Goal: Task Accomplishment & Management: Manage account settings

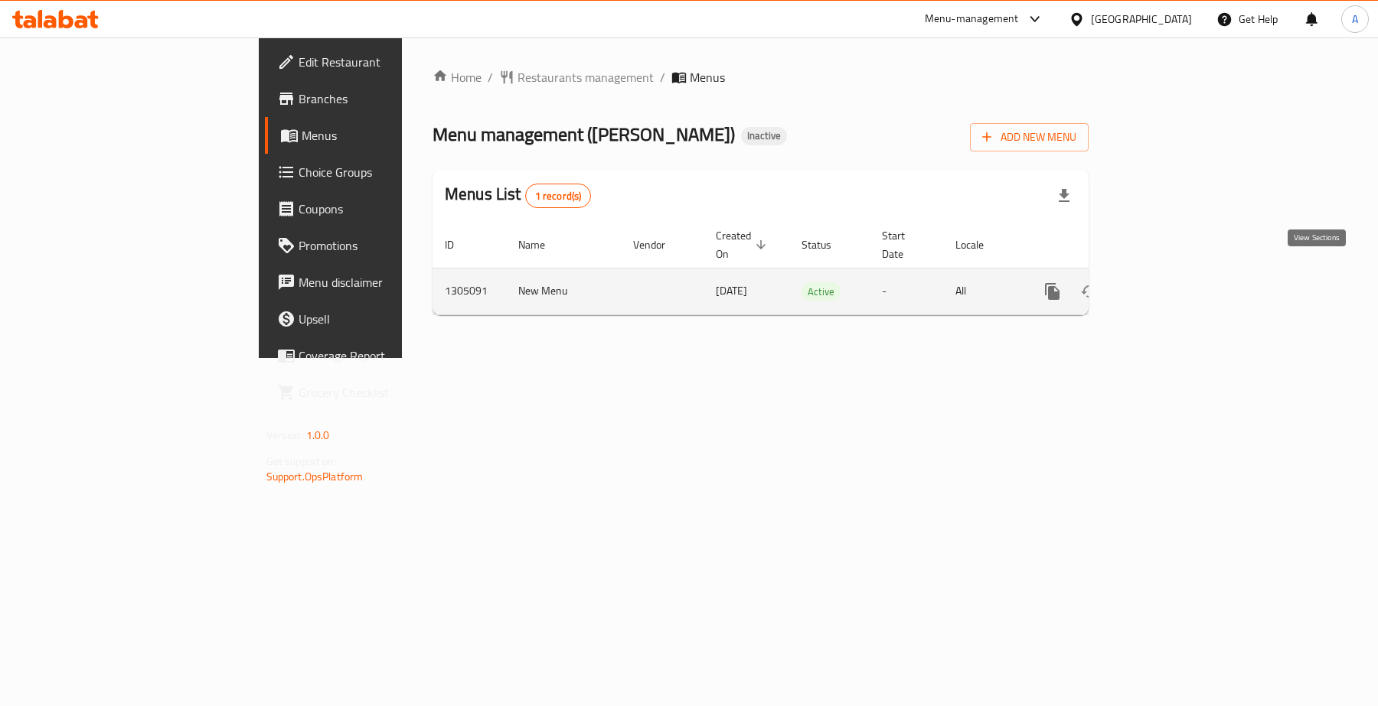
click at [1181, 273] on link "enhanced table" at bounding box center [1162, 291] width 37 height 37
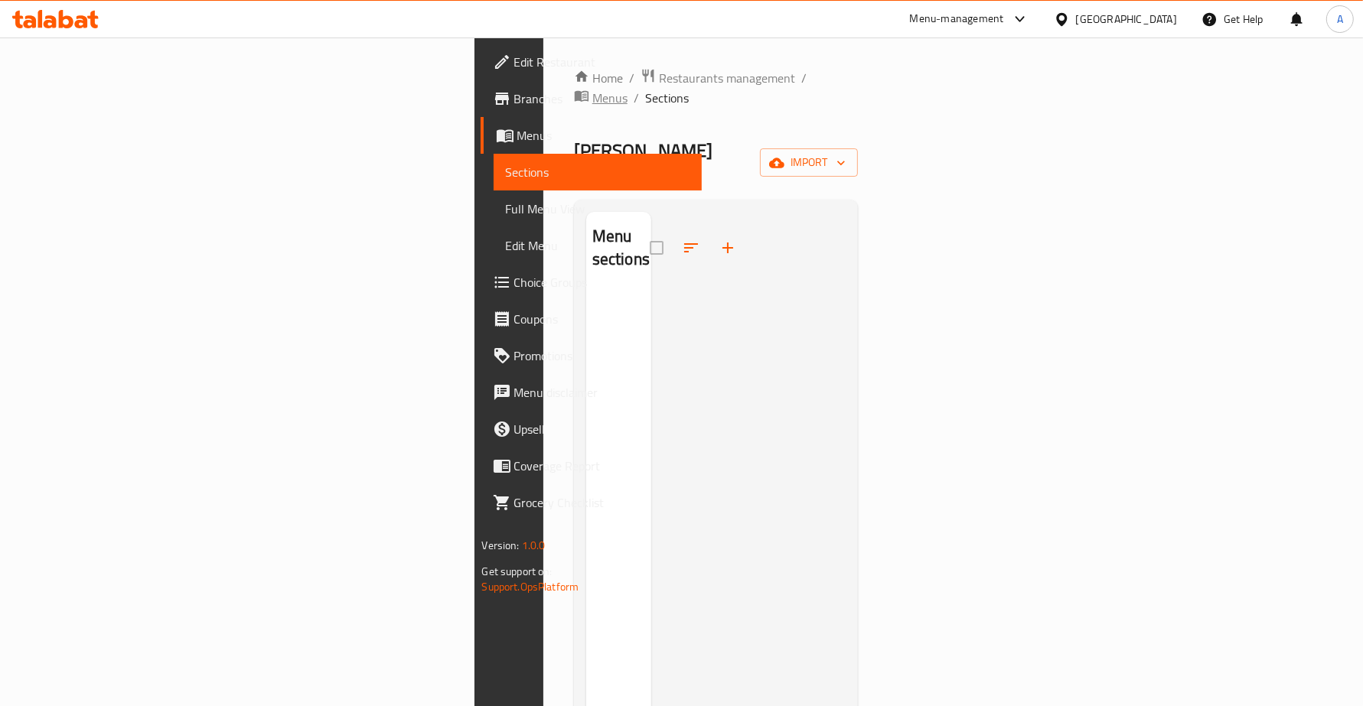
click at [592, 89] on span "Menus" at bounding box center [609, 98] width 35 height 18
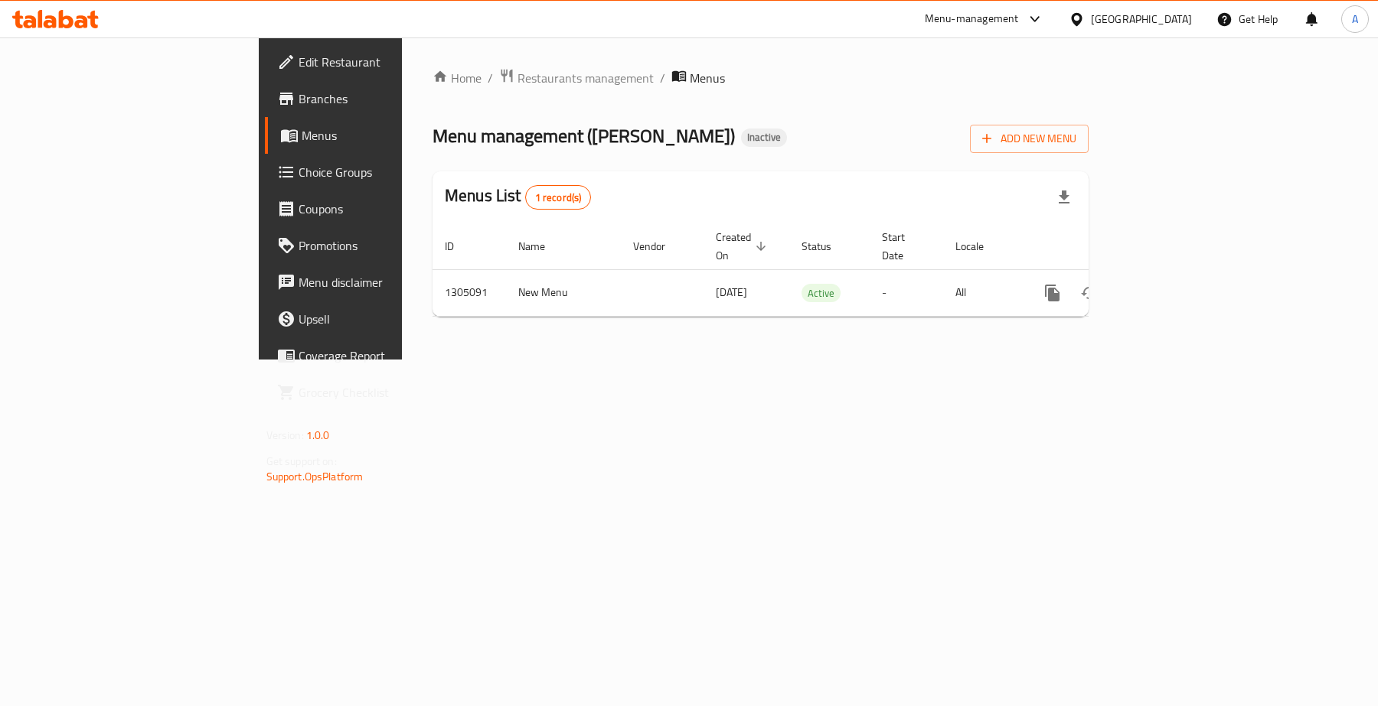
click at [298, 92] on span "Branches" at bounding box center [387, 99] width 178 height 18
click at [298, 97] on span "Branches" at bounding box center [387, 99] width 178 height 18
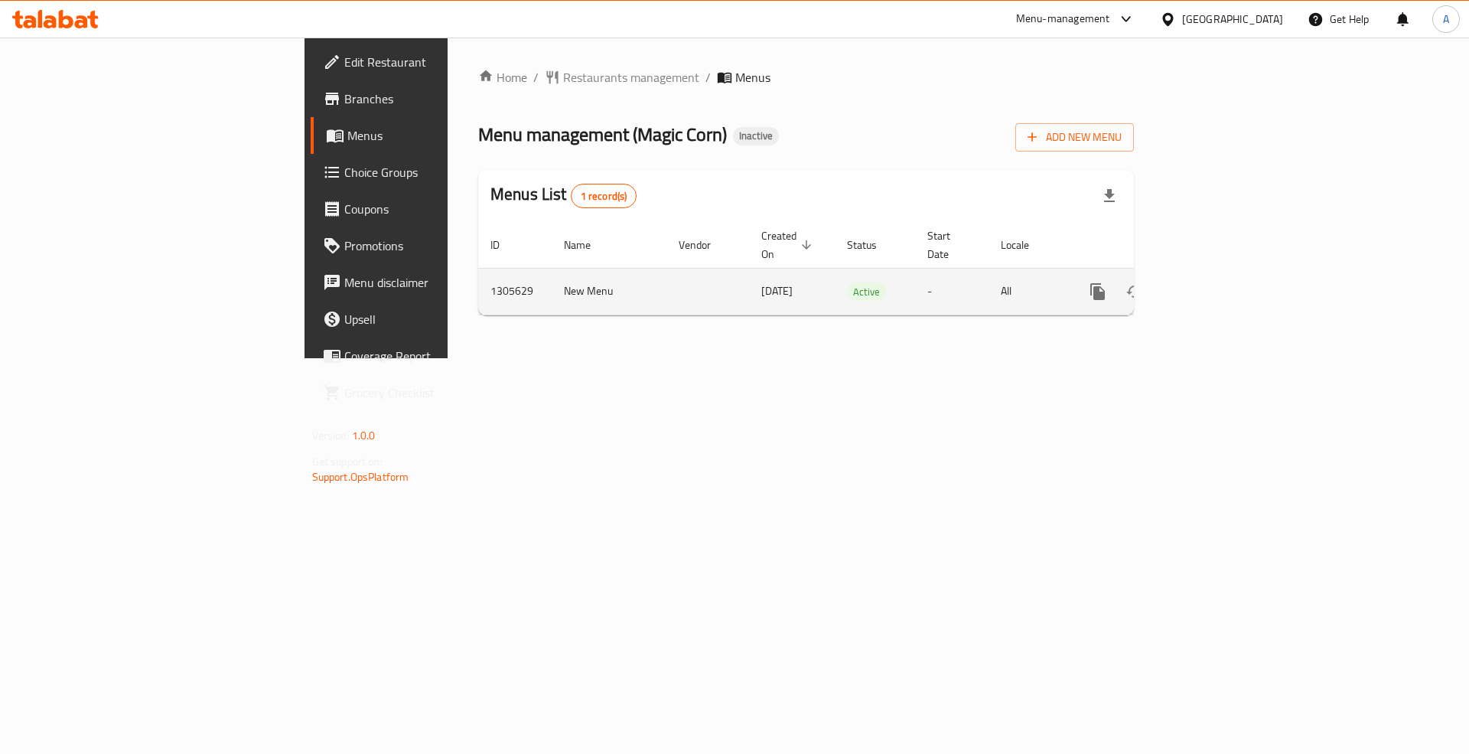
click at [1218, 282] on icon "enhanced table" at bounding box center [1208, 291] width 18 height 18
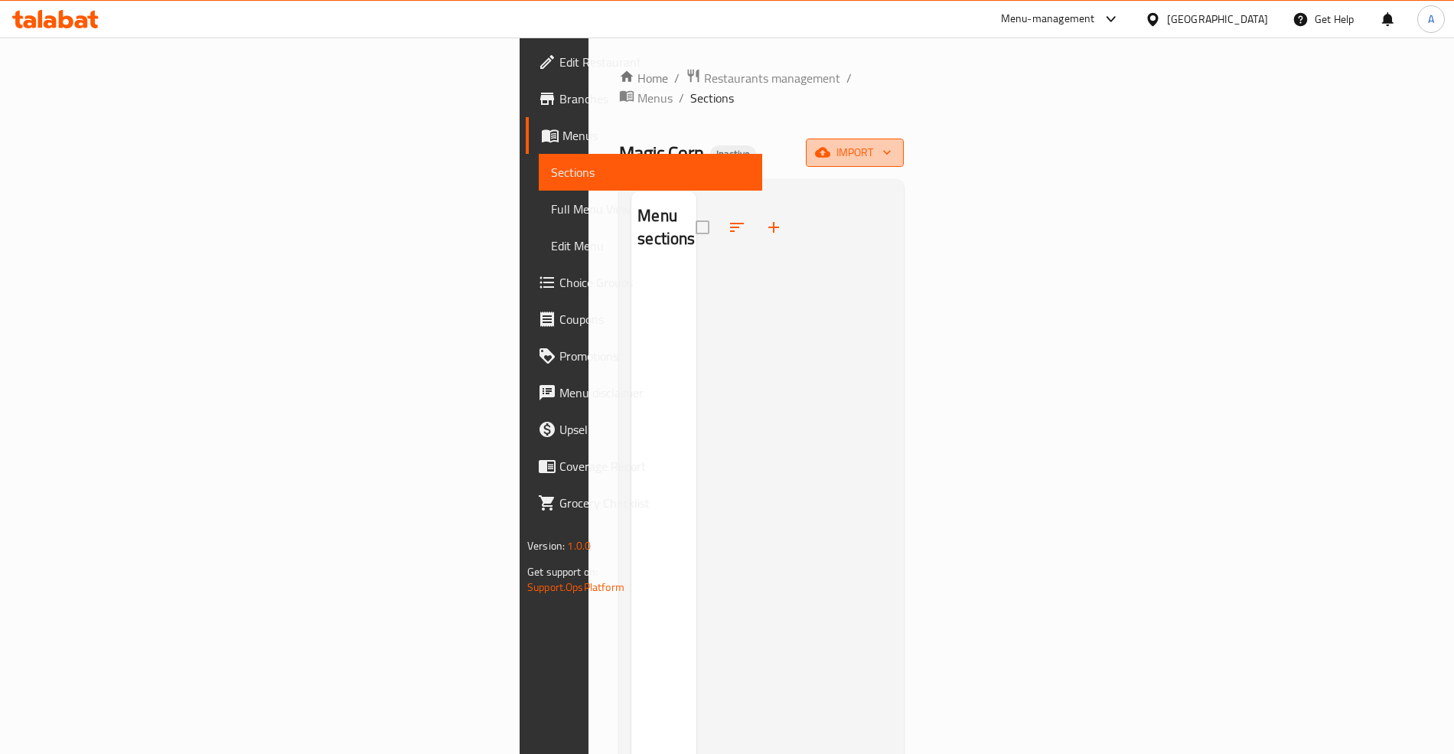
click at [892, 143] on span "import" at bounding box center [854, 152] width 73 height 19
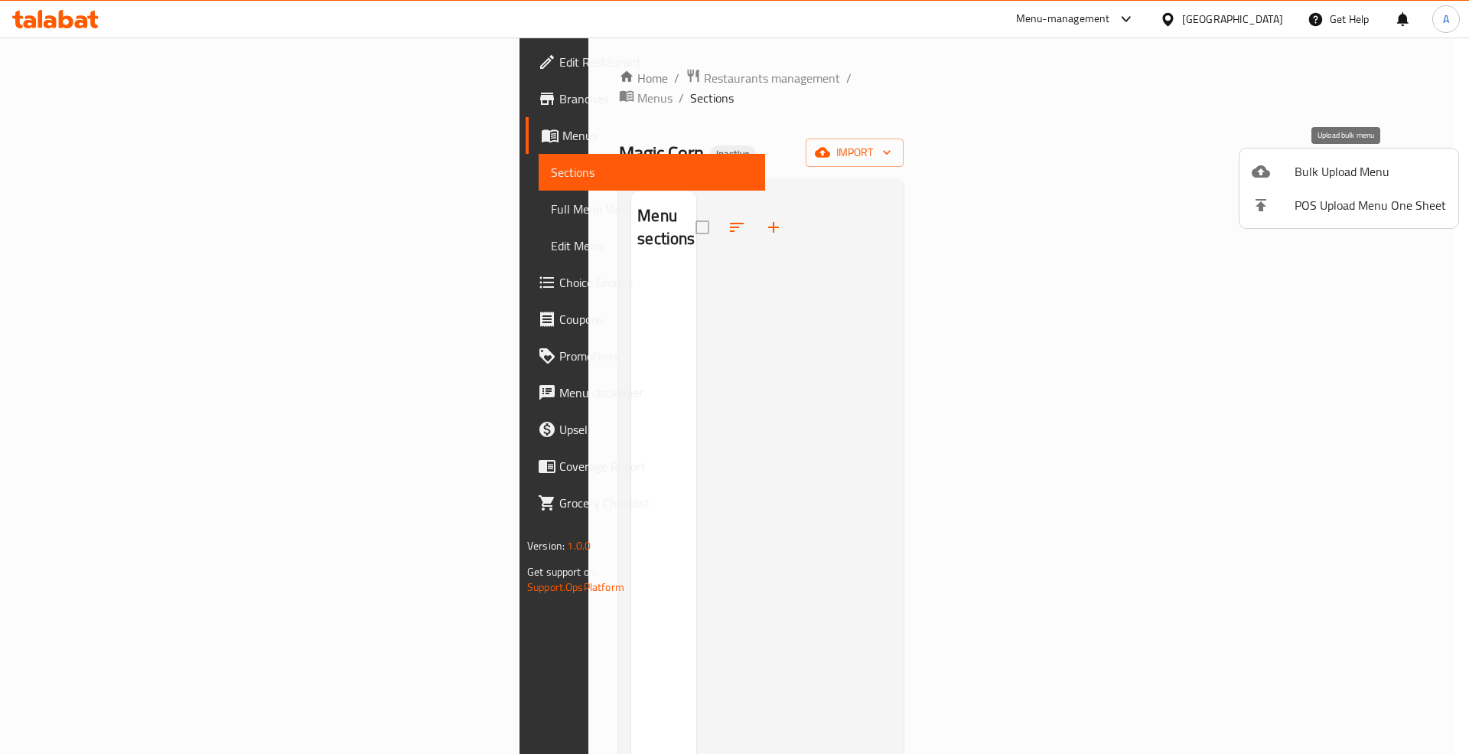
click at [1336, 162] on span "Bulk Upload Menu" at bounding box center [1371, 171] width 152 height 18
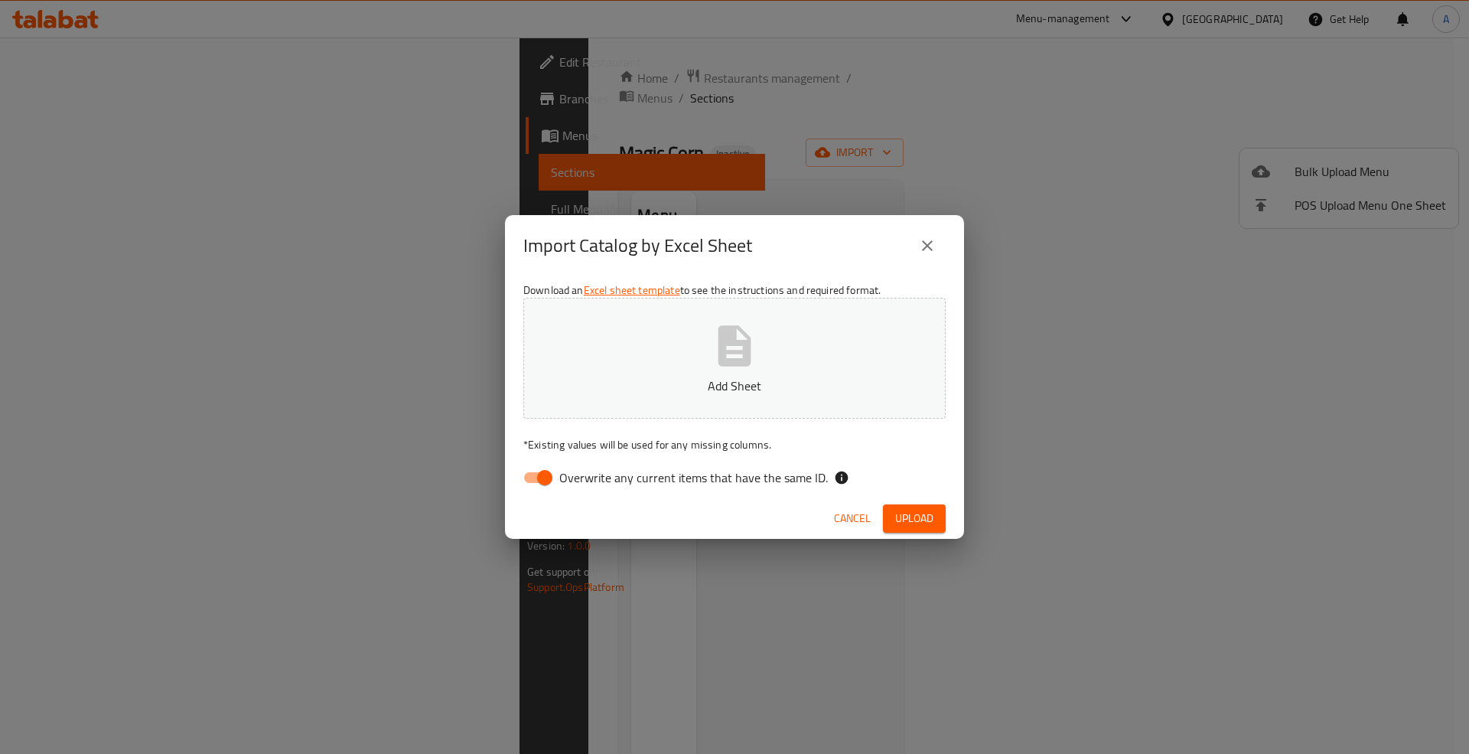
click at [761, 464] on label "Overwrite any current items that have the same ID." at bounding box center [671, 477] width 313 height 29
click at [589, 464] on input "Overwrite any current items that have the same ID." at bounding box center [544, 477] width 87 height 29
checkbox input "false"
click at [911, 519] on span "Upload" at bounding box center [914, 518] width 38 height 19
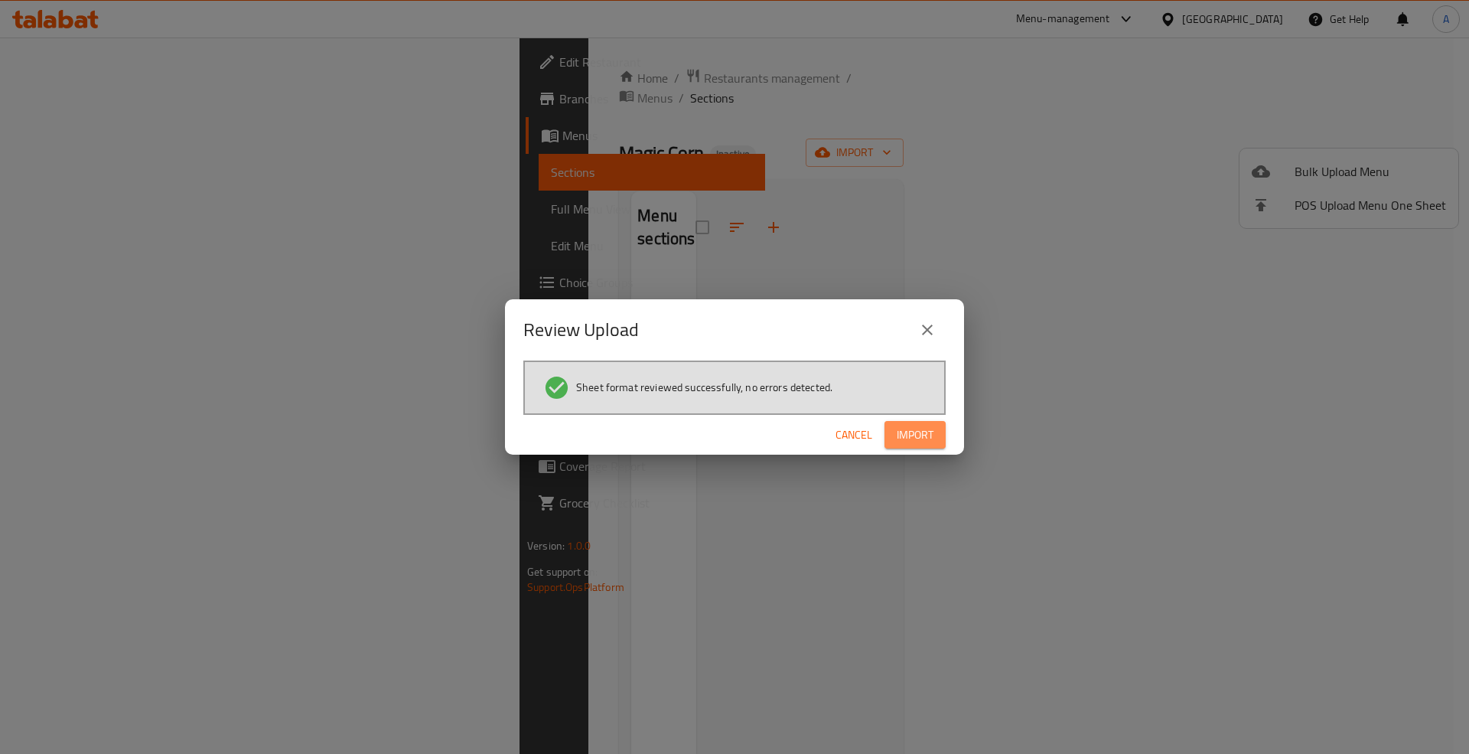
click at [921, 444] on button "Import" at bounding box center [915, 435] width 61 height 28
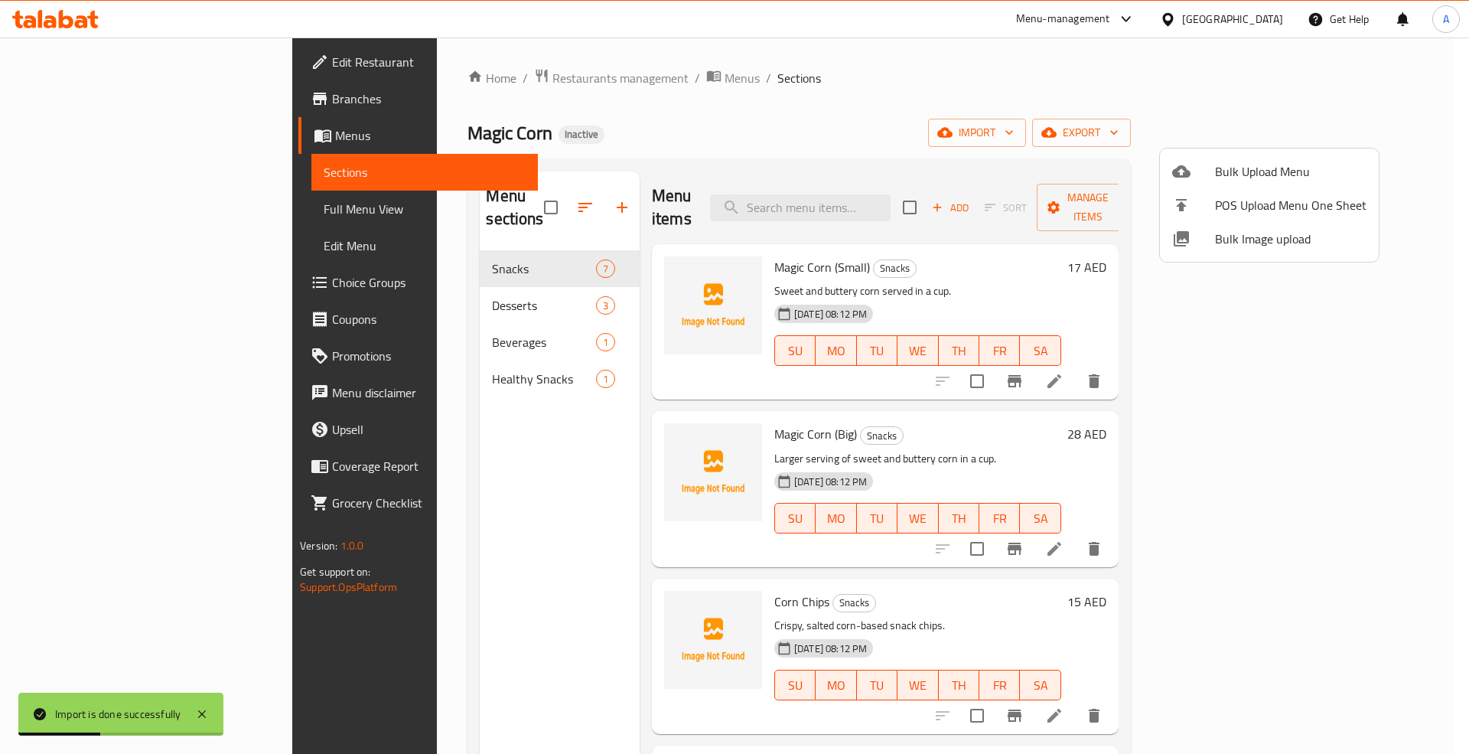
click at [129, 209] on div at bounding box center [734, 377] width 1469 height 754
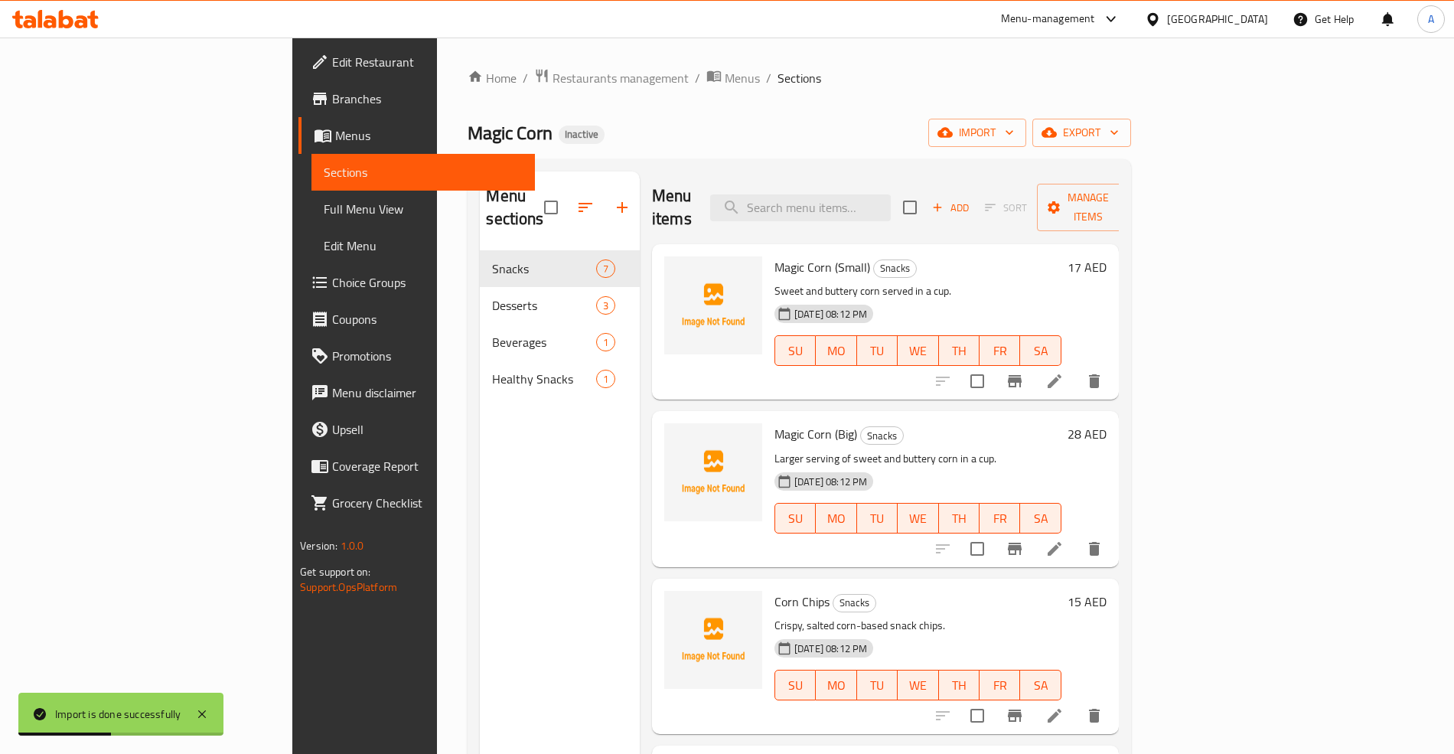
click at [324, 209] on span "Full Menu View" at bounding box center [423, 209] width 199 height 18
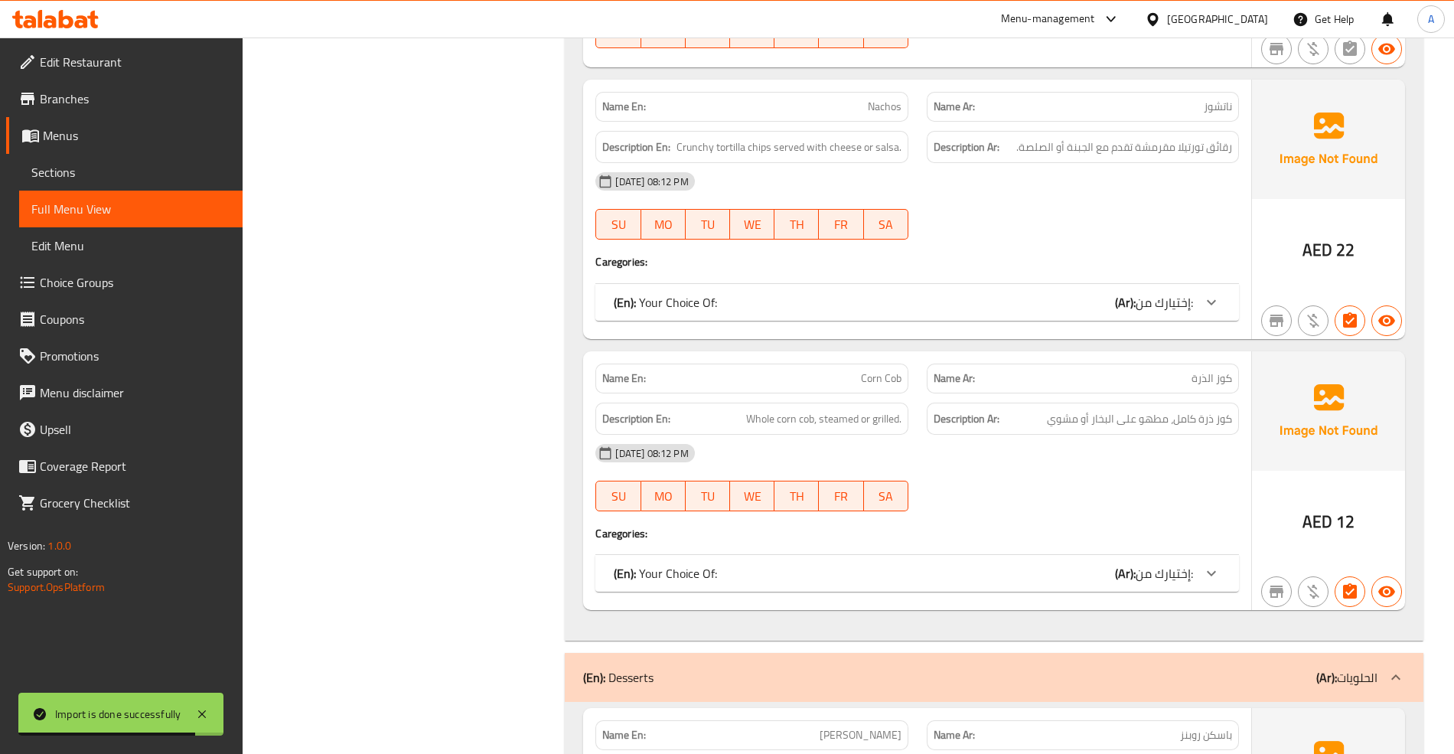
scroll to position [1122, 0]
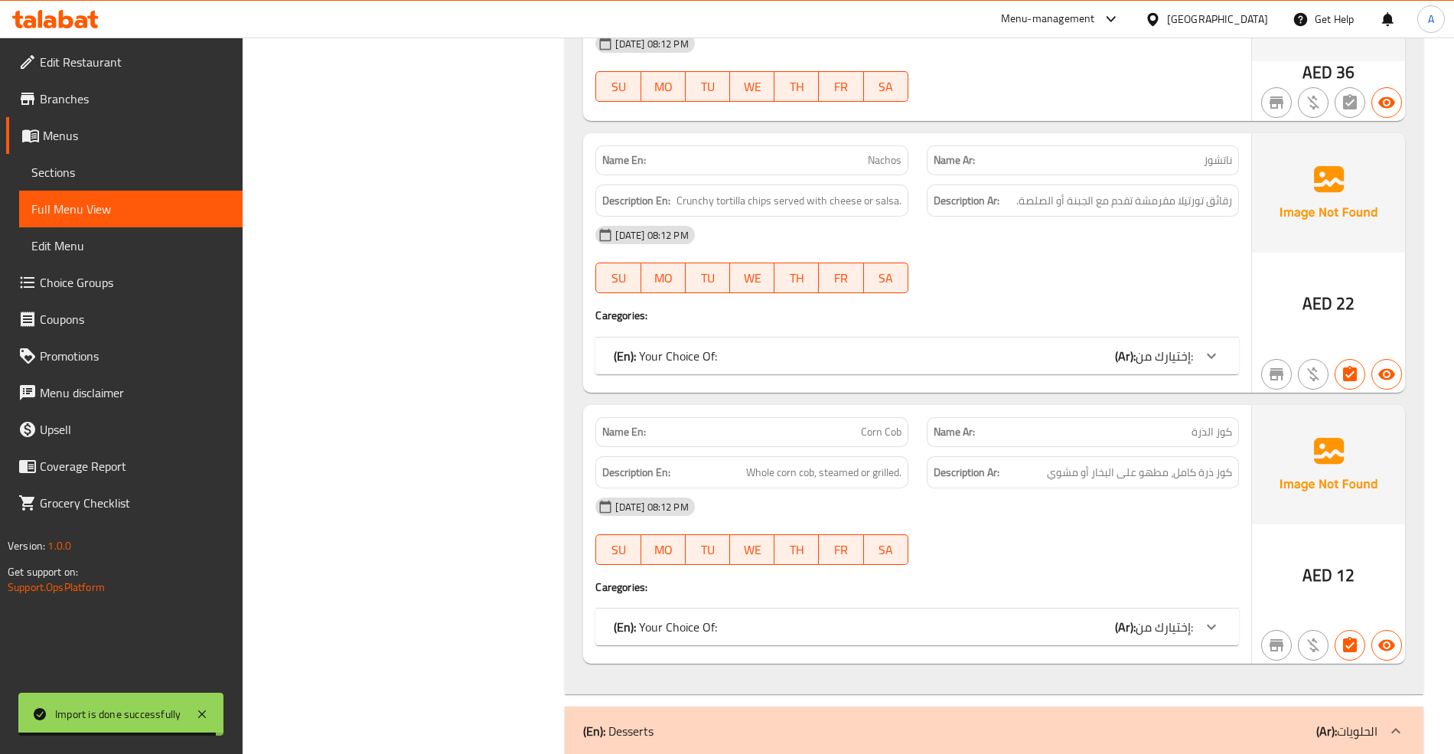
click at [683, 347] on p "(En): Your Choice Of:" at bounding box center [665, 356] width 103 height 18
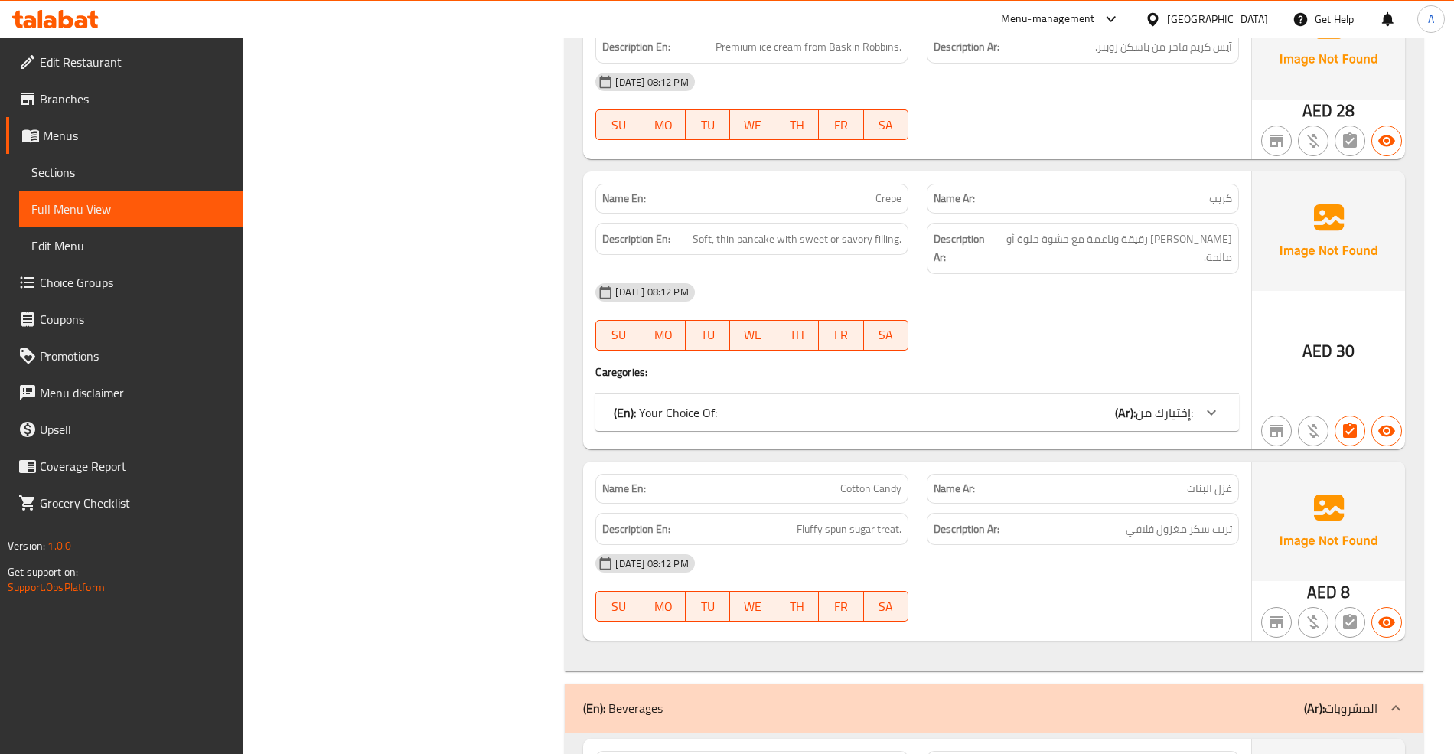
scroll to position [2245, 0]
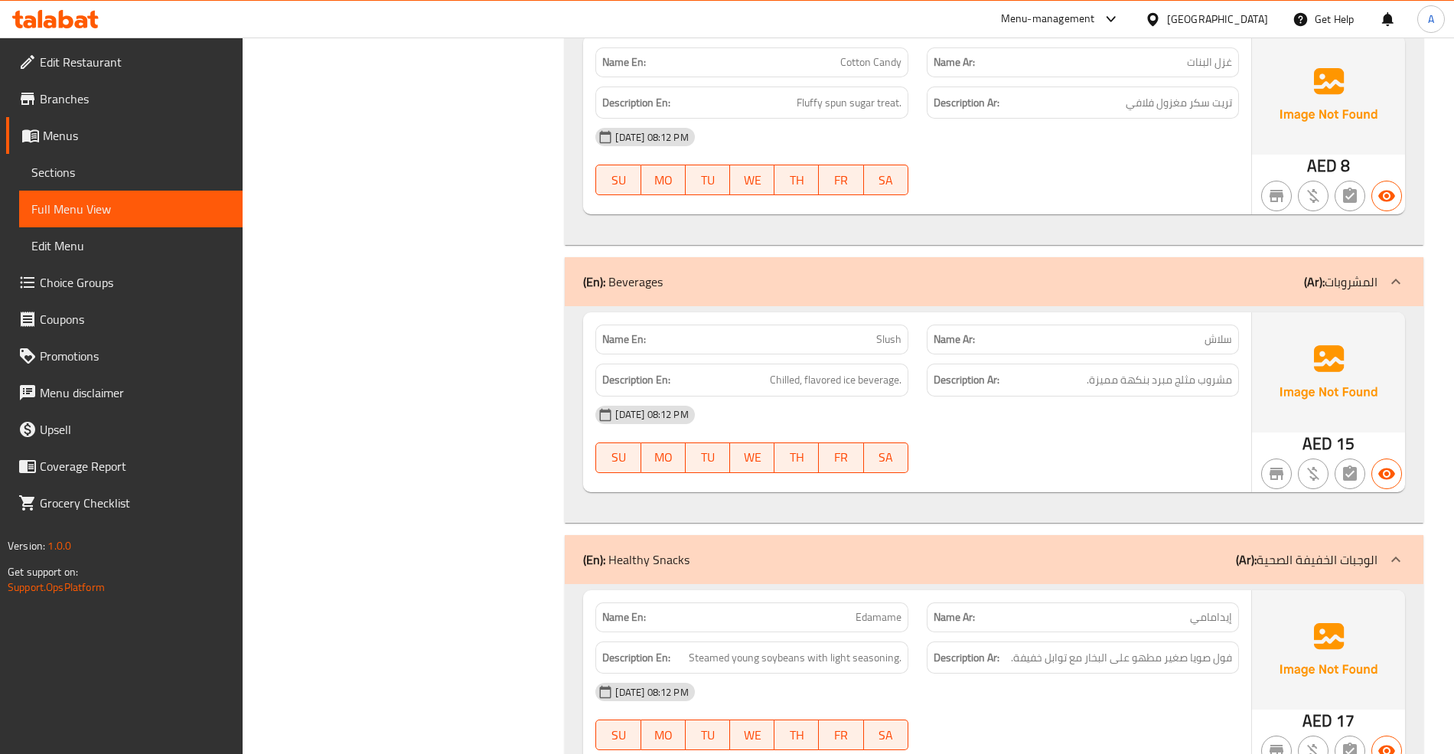
scroll to position [2795, 0]
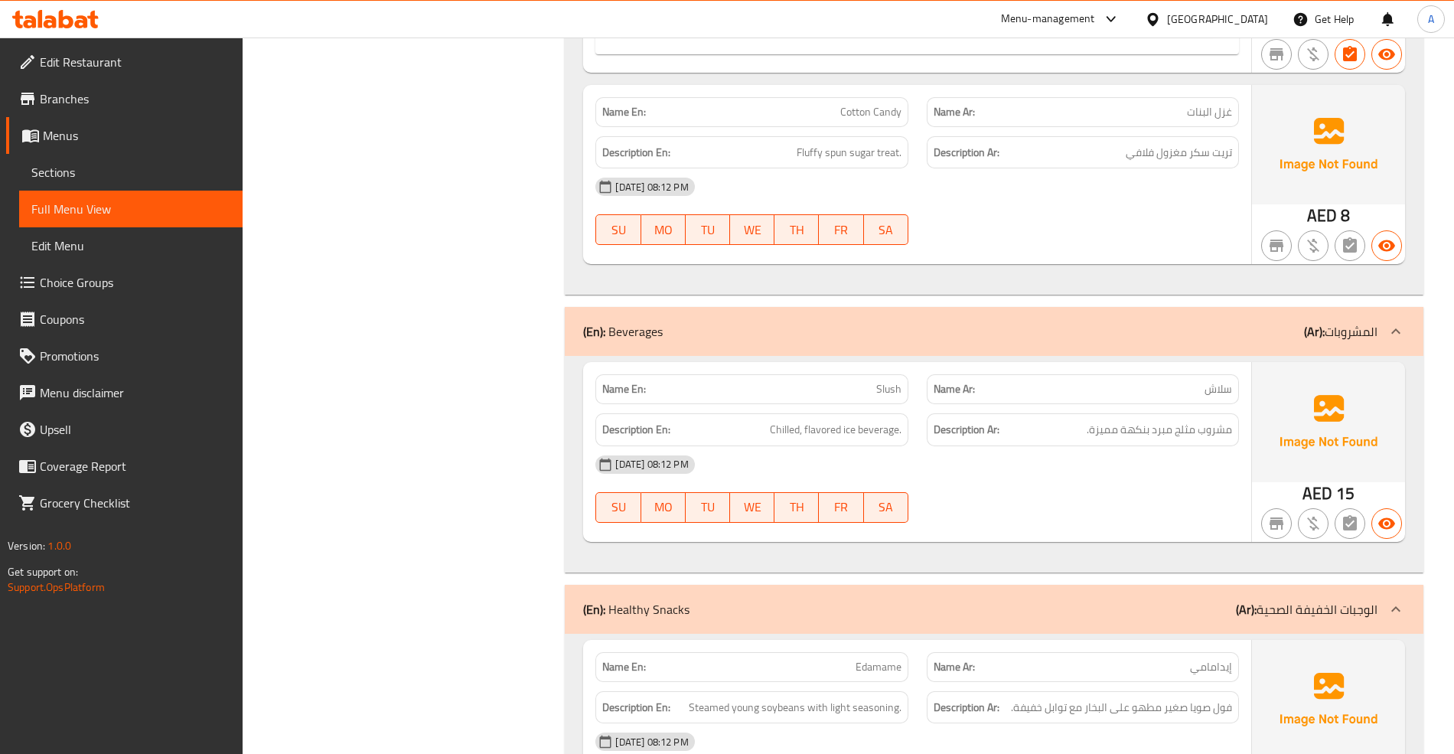
click at [104, 58] on span "Edit Restaurant" at bounding box center [135, 62] width 191 height 18
